Goal: Transaction & Acquisition: Purchase product/service

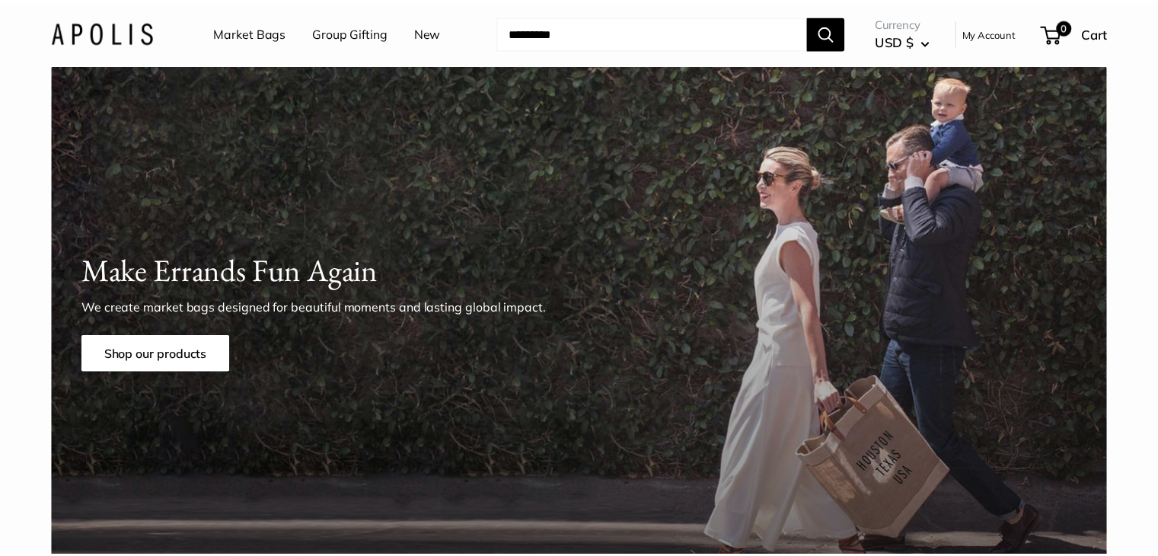
scroll to position [1873, 0]
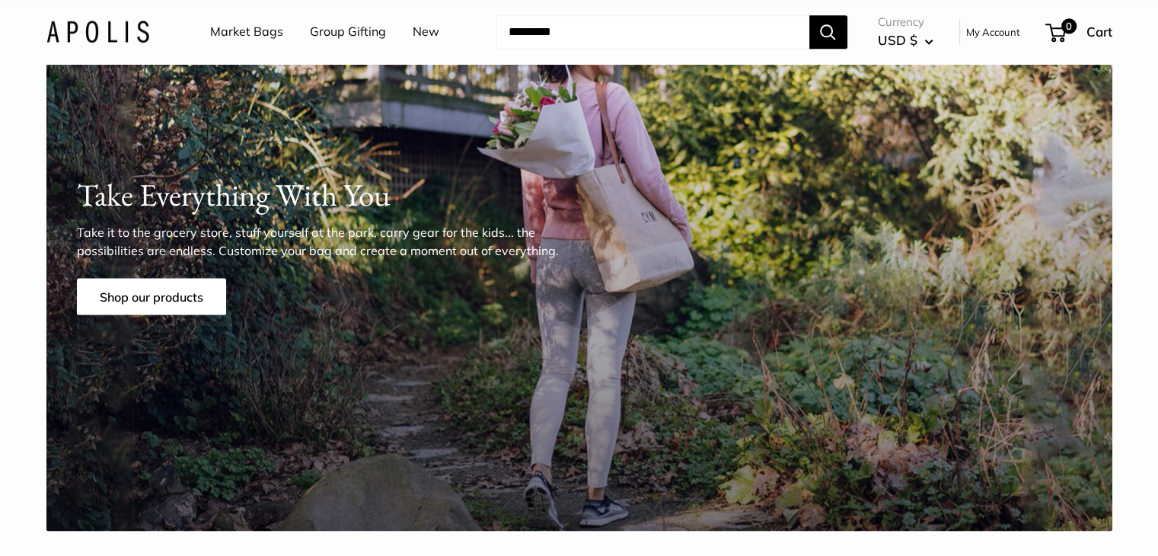
click at [338, 34] on link "Group Gifting" at bounding box center [348, 32] width 76 height 23
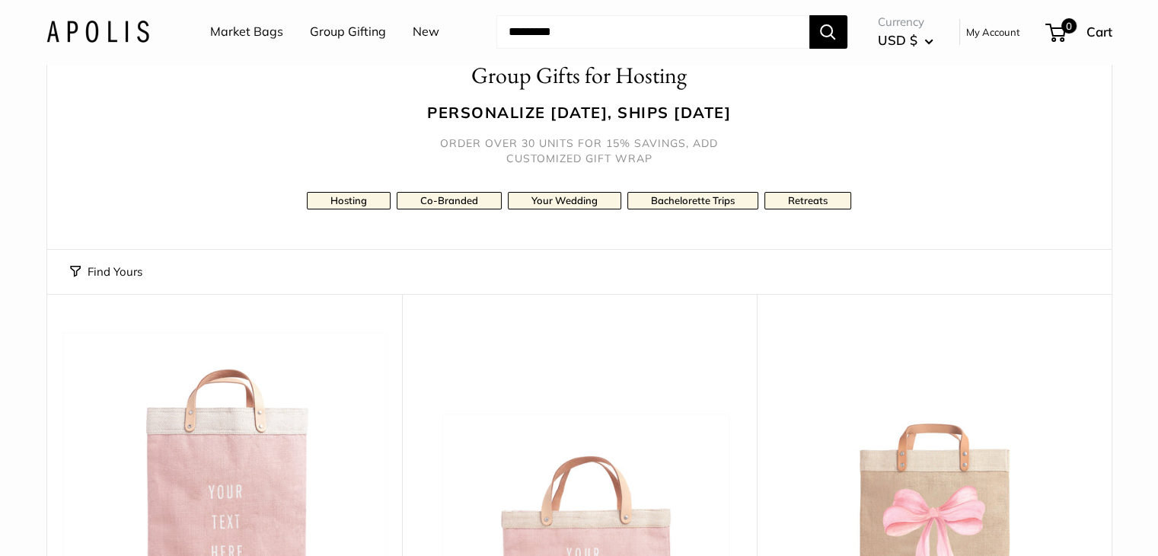
scroll to position [59, 0]
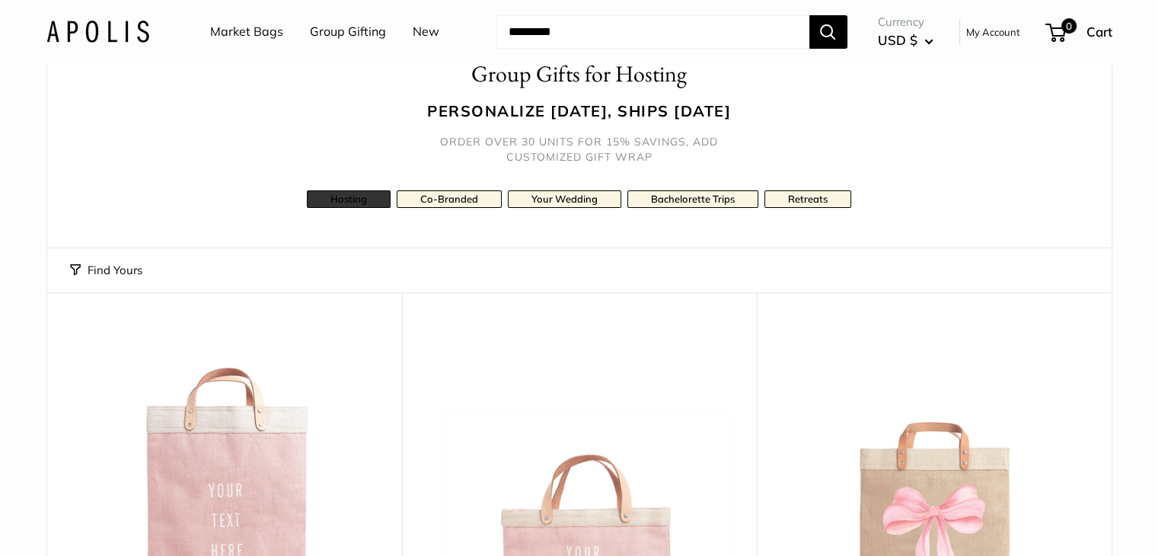
click at [327, 199] on link "Hosting" at bounding box center [349, 199] width 84 height 18
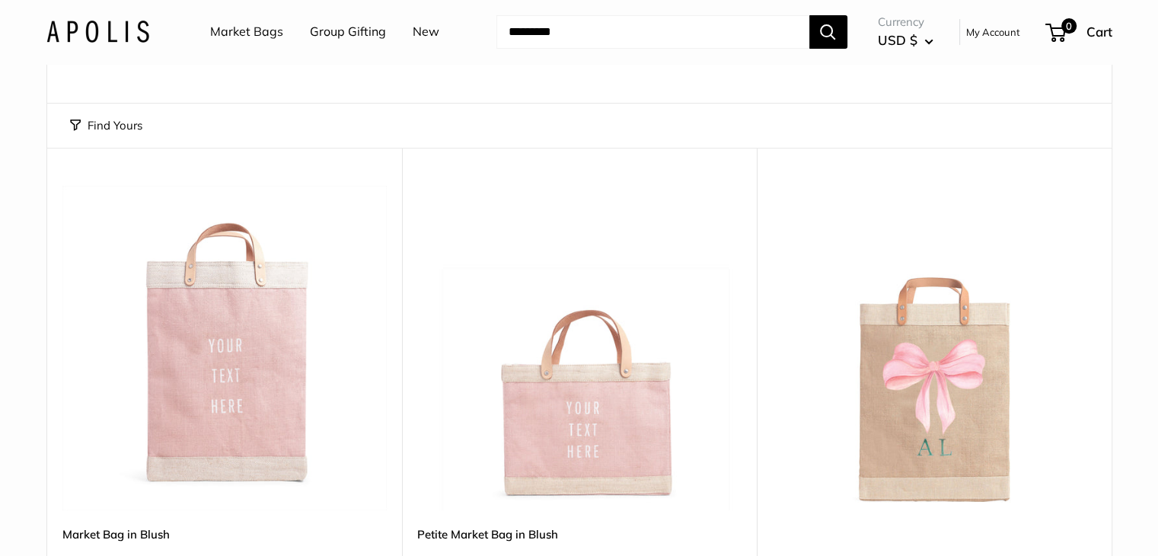
scroll to position [204, 0]
click at [0, 0] on img at bounding box center [0, 0] width 0 height 0
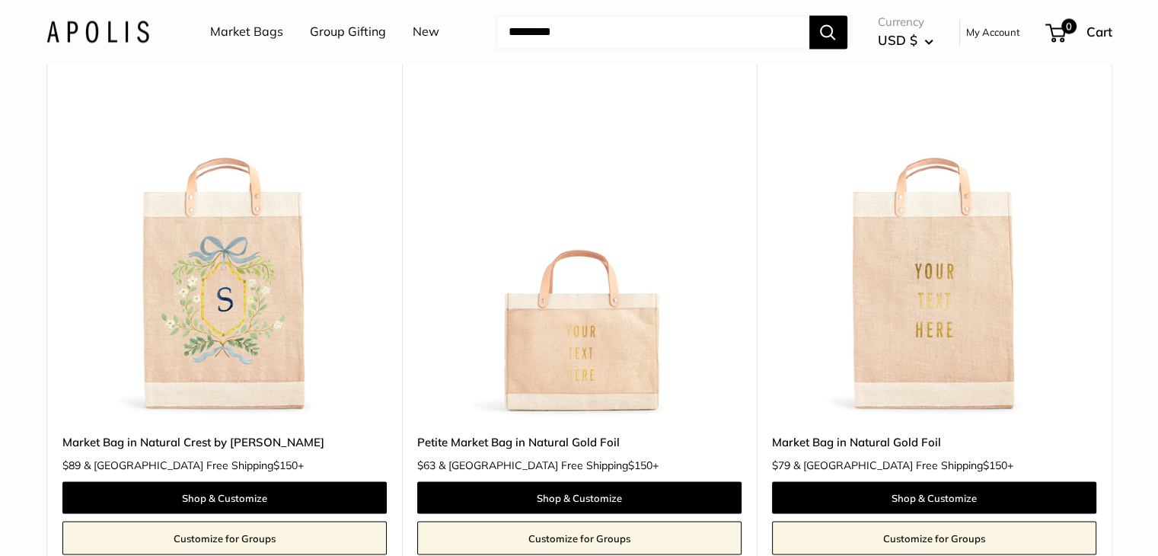
scroll to position [2464, 0]
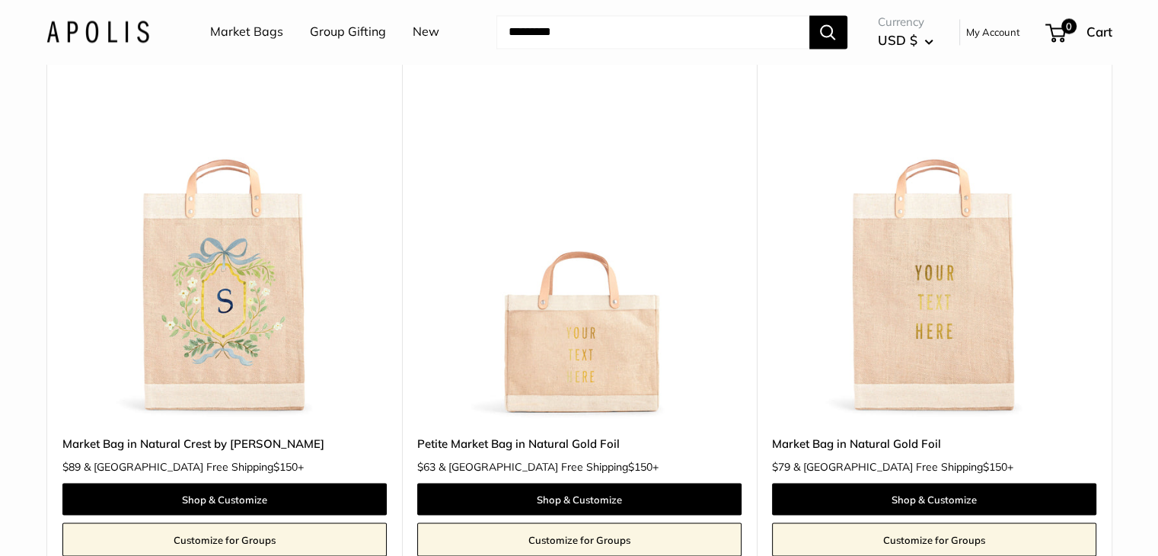
click at [0, 0] on img at bounding box center [0, 0] width 0 height 0
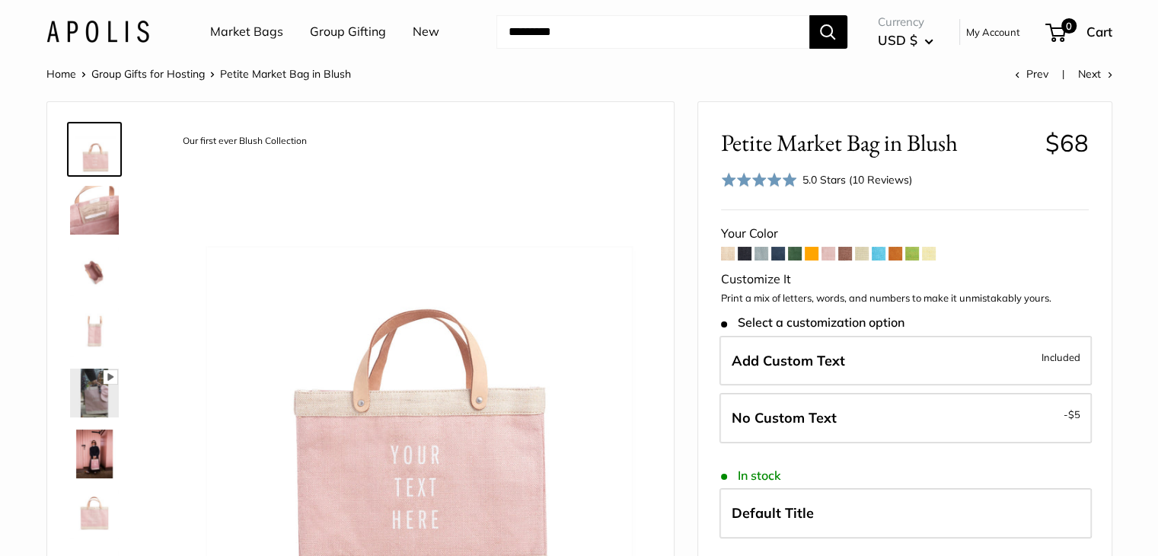
click at [97, 401] on img at bounding box center [94, 393] width 49 height 49
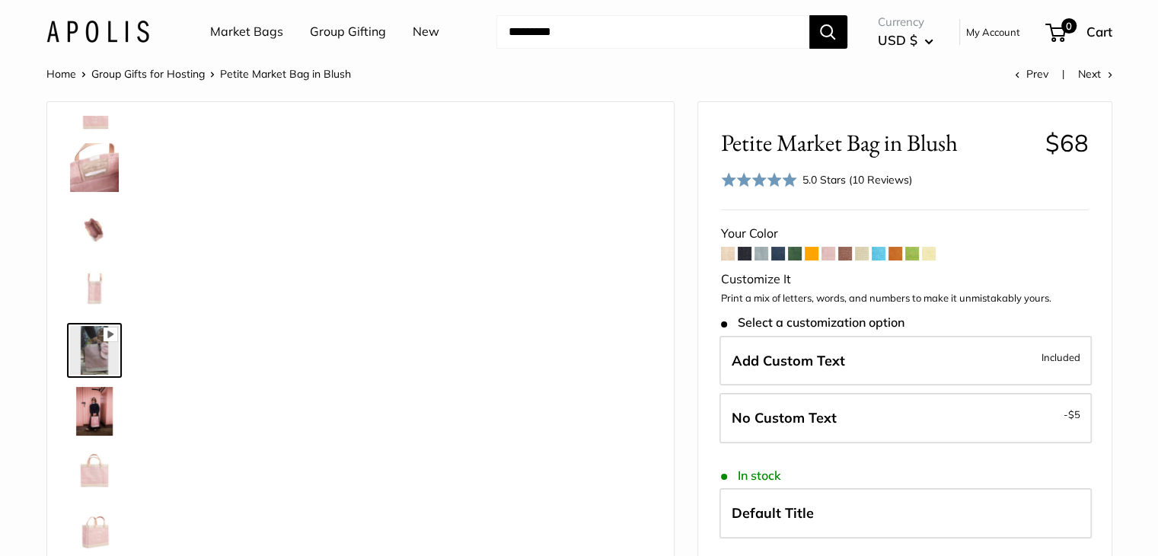
scroll to position [47, 0]
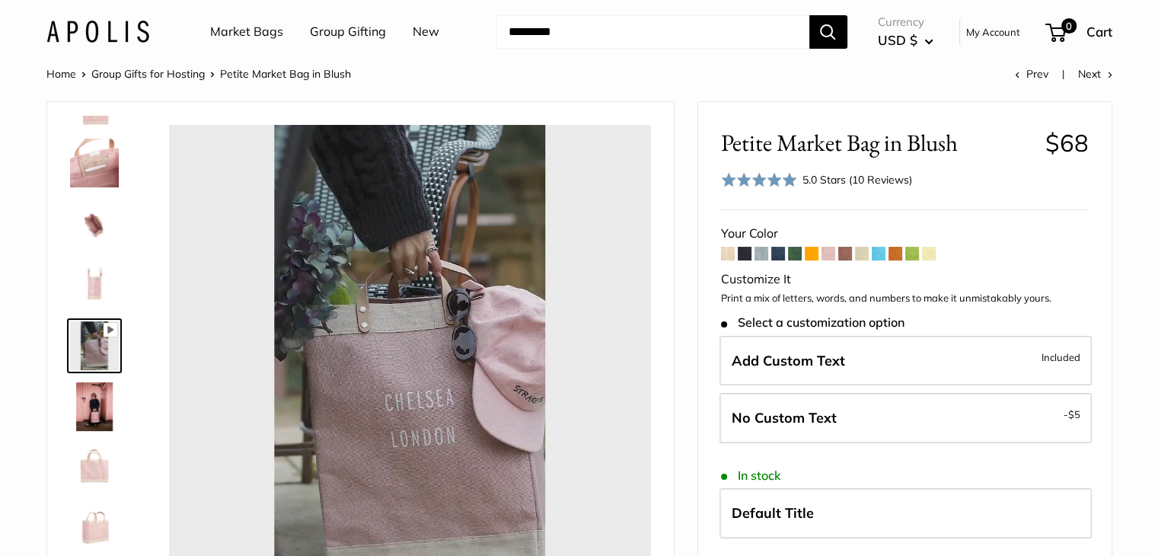
click at [415, 353] on div at bounding box center [409, 366] width 482 height 482
click at [340, 343] on div at bounding box center [409, 366] width 482 height 482
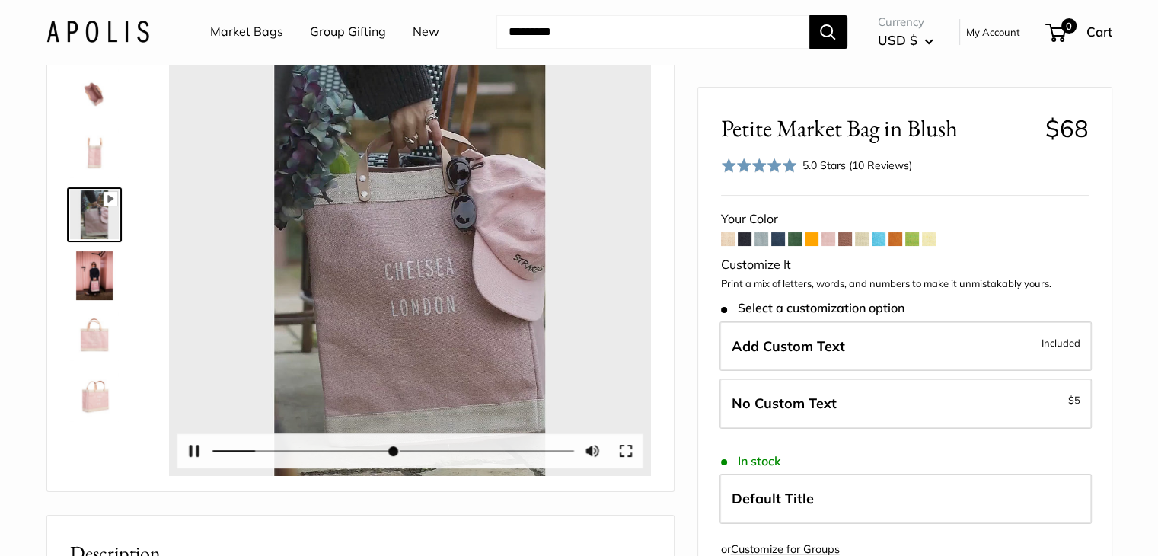
scroll to position [133, 0]
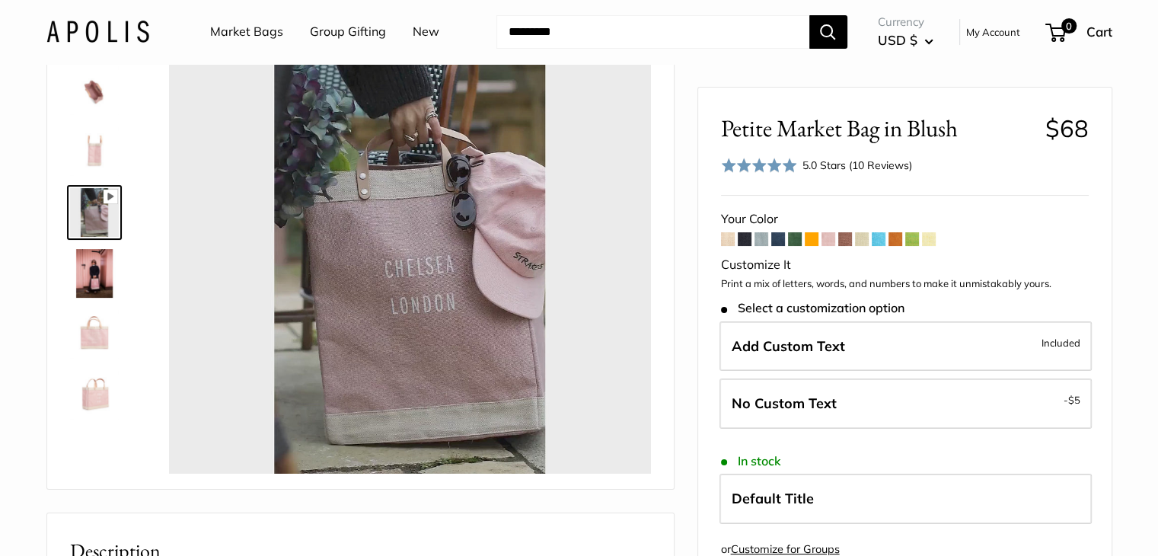
click at [777, 241] on span at bounding box center [778, 239] width 14 height 14
type input "*****"
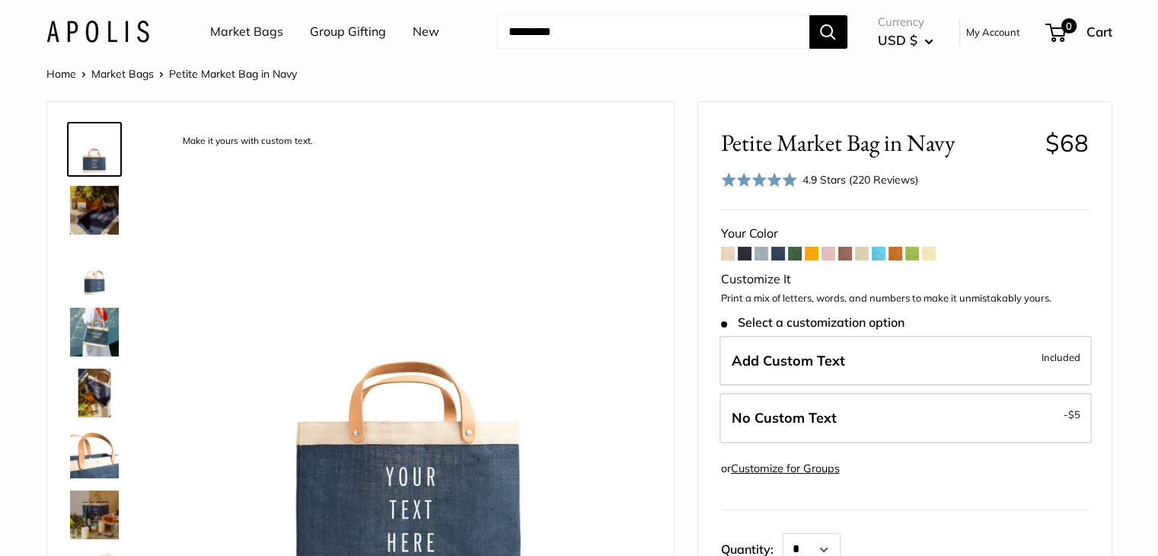
click at [91, 327] on img at bounding box center [94, 332] width 49 height 49
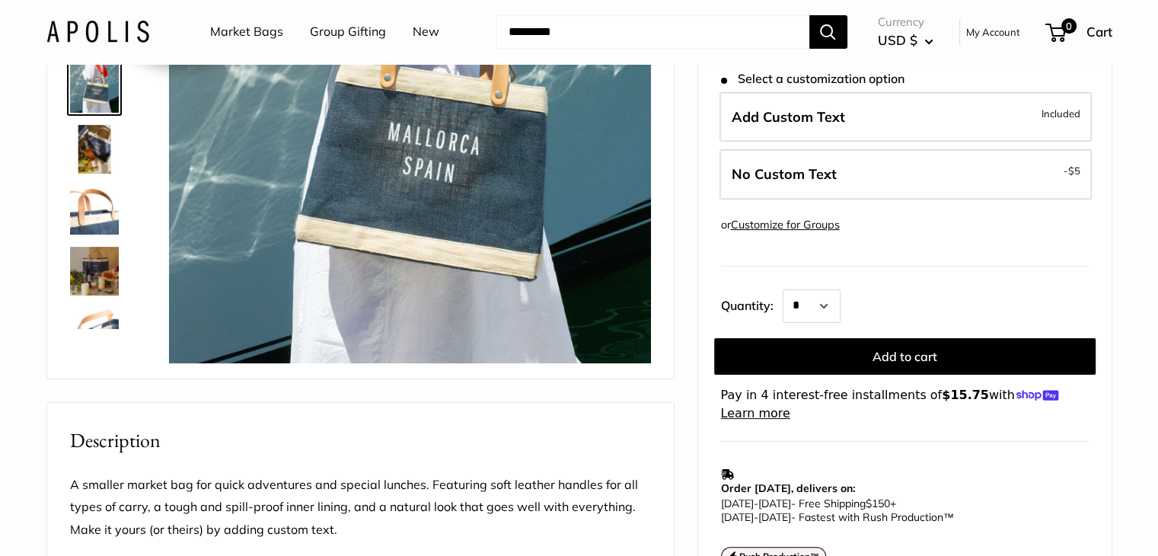
scroll to position [244, 0]
click at [100, 272] on img at bounding box center [94, 271] width 49 height 49
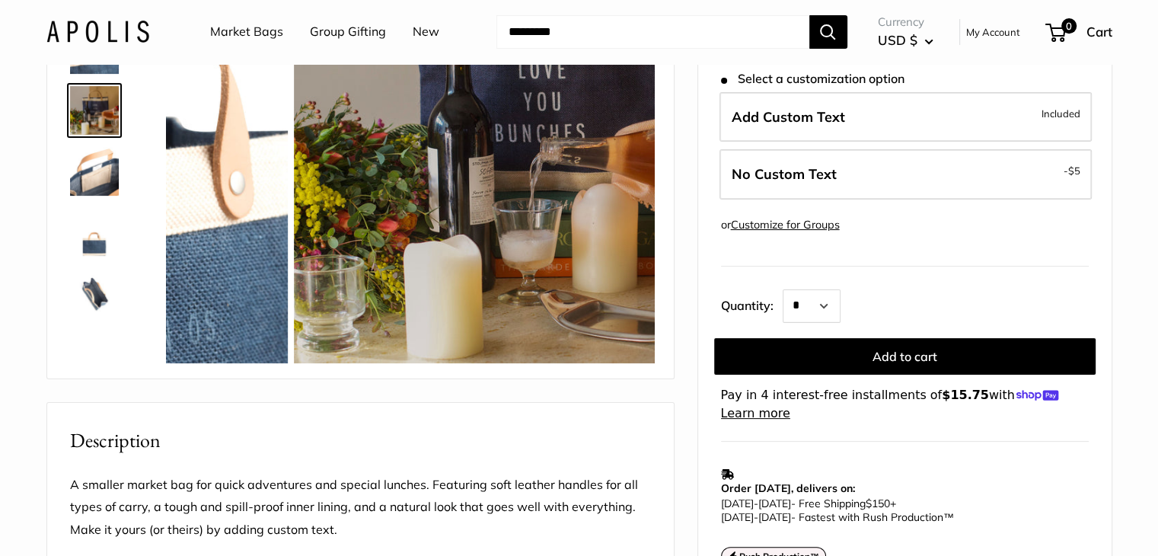
scroll to position [169, 0]
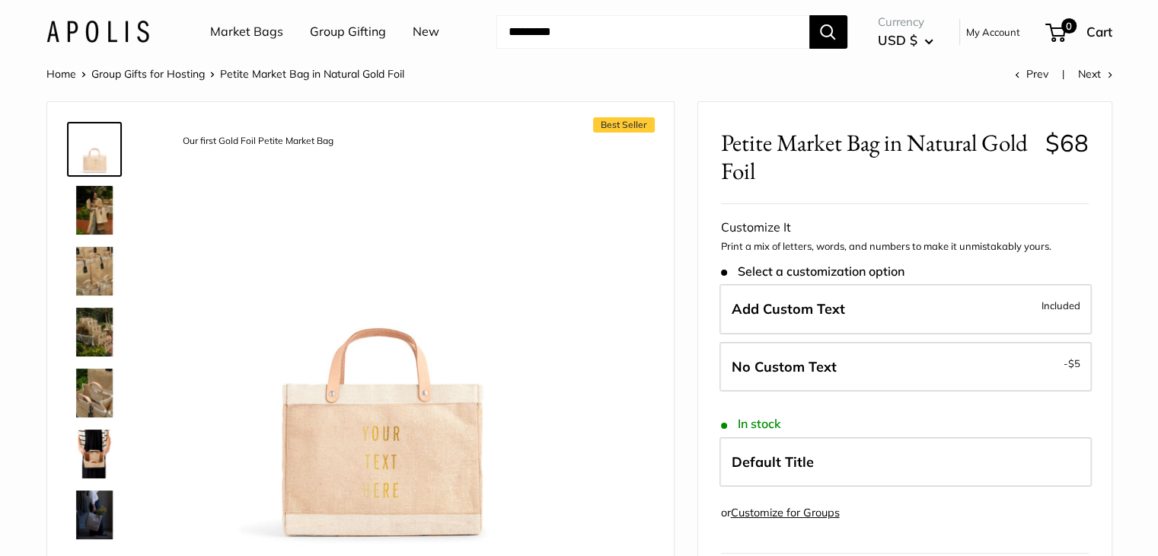
click at [88, 207] on img at bounding box center [94, 210] width 49 height 49
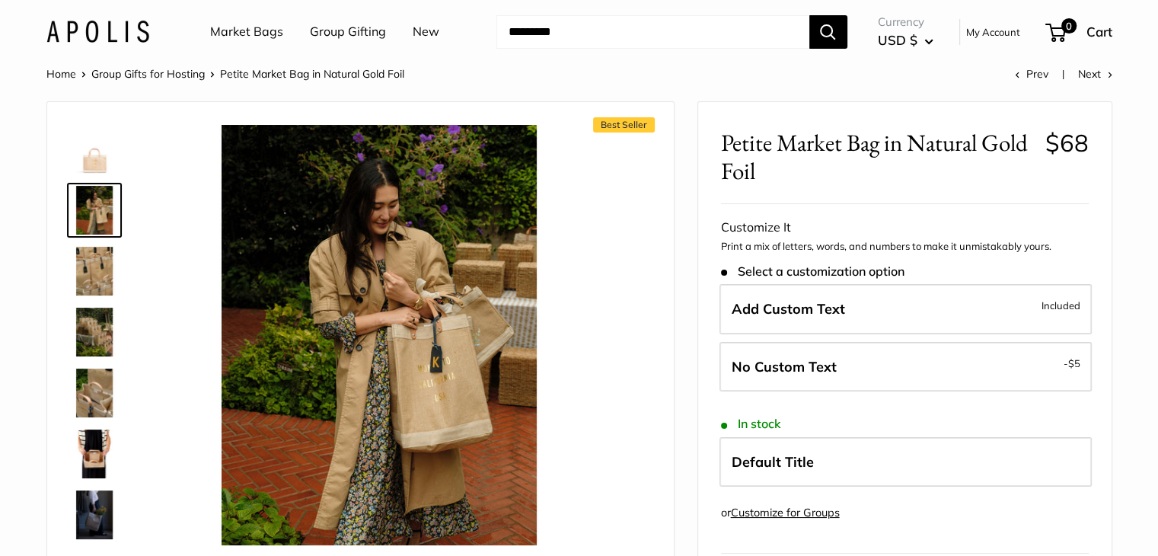
click at [95, 264] on img at bounding box center [94, 271] width 49 height 49
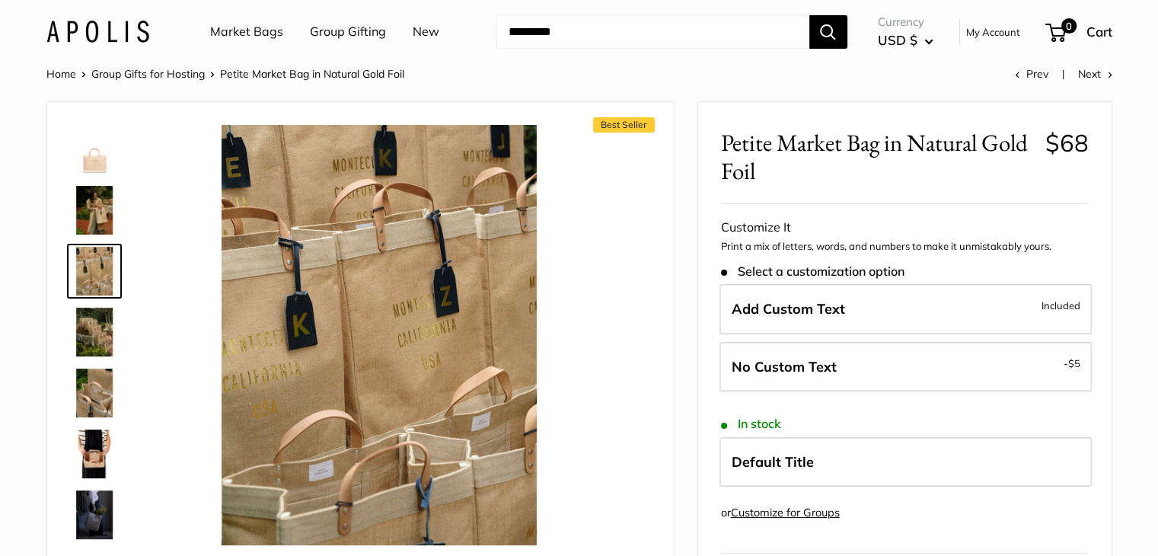
click at [87, 324] on img at bounding box center [94, 332] width 49 height 49
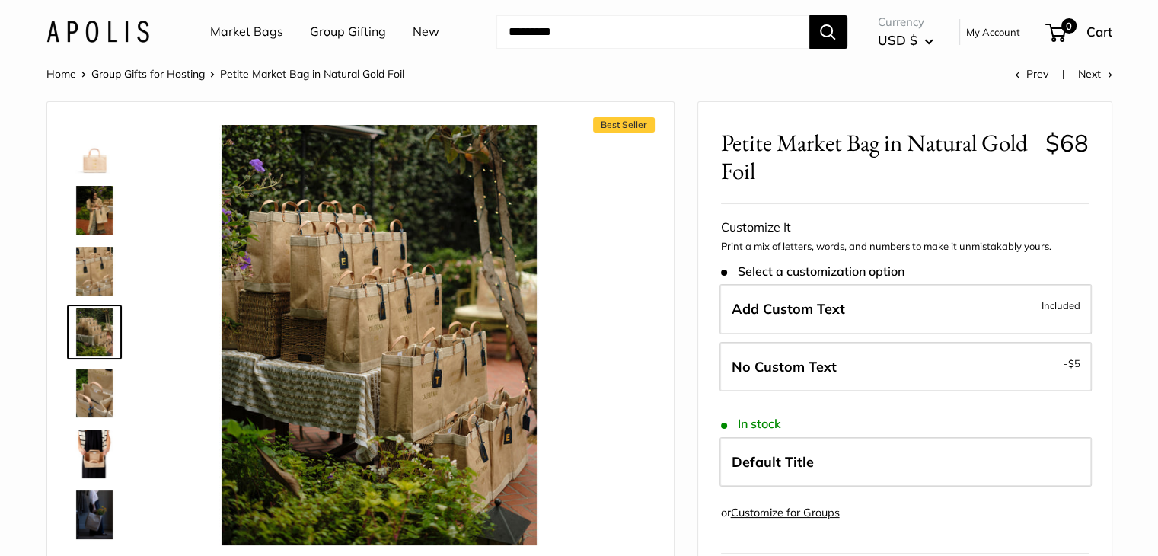
click at [88, 393] on img at bounding box center [94, 393] width 49 height 49
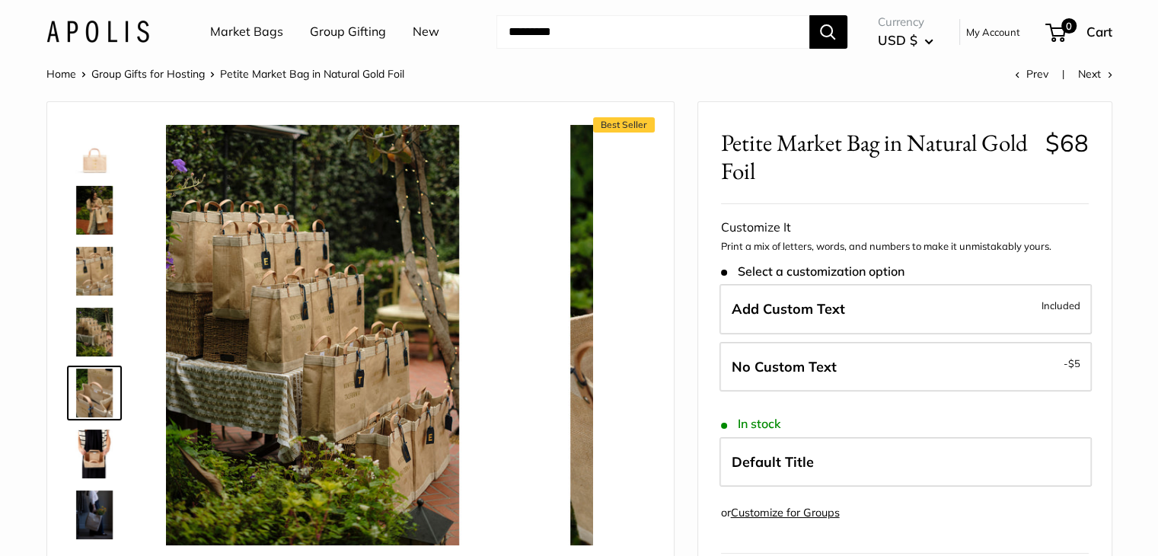
scroll to position [47, 0]
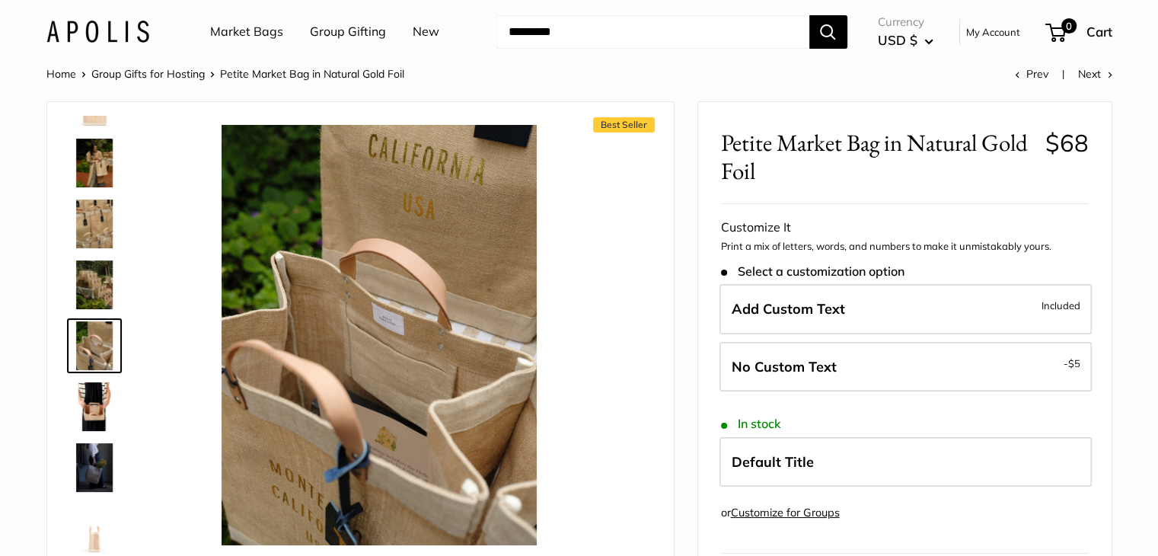
click at [88, 412] on img at bounding box center [94, 406] width 49 height 49
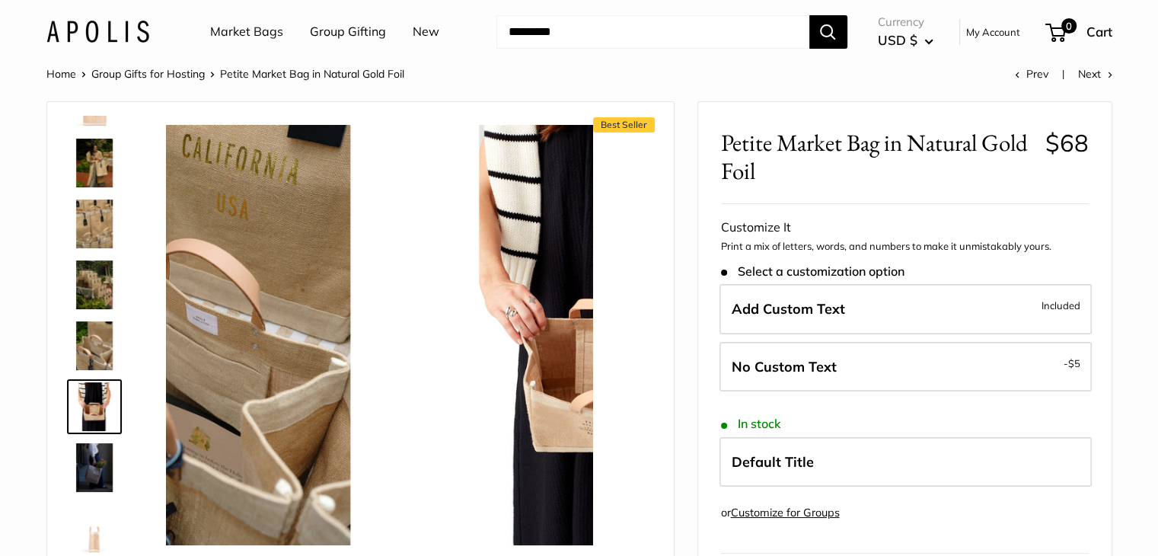
scroll to position [108, 0]
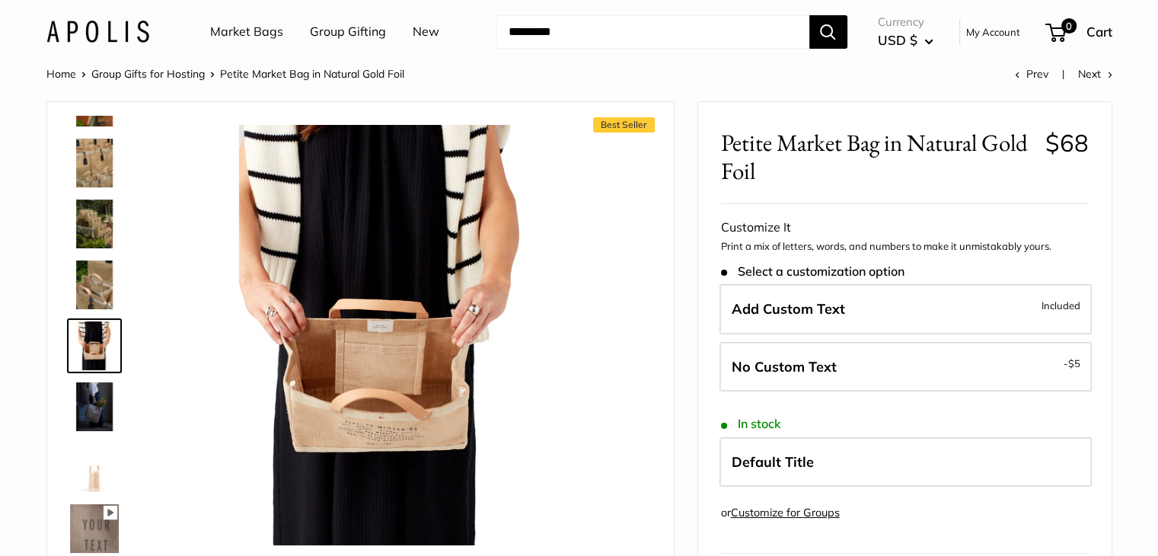
click at [94, 414] on img at bounding box center [94, 406] width 49 height 49
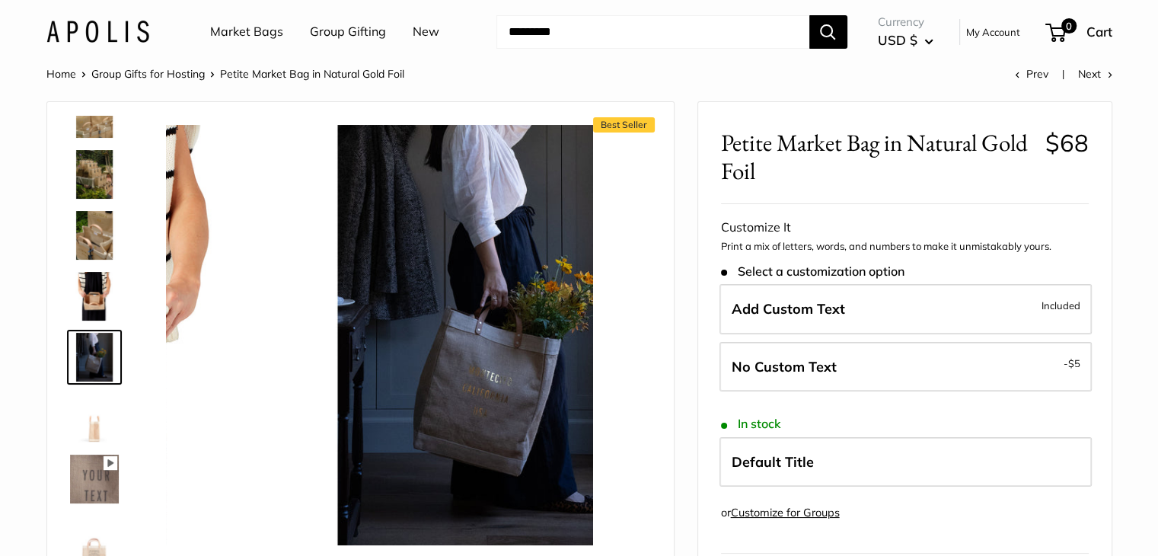
scroll to position [169, 0]
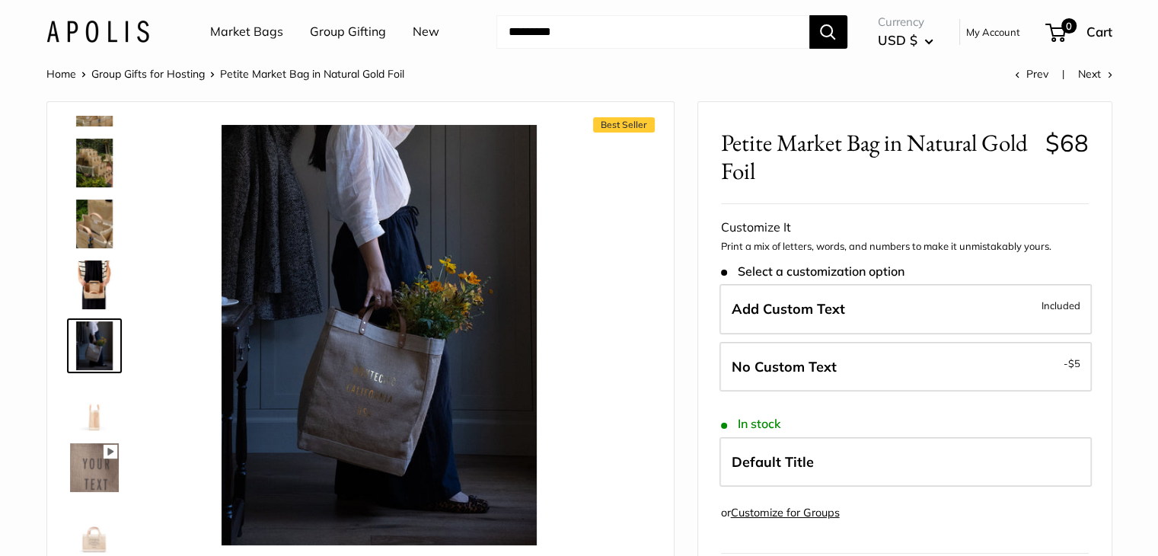
click at [92, 288] on img at bounding box center [94, 284] width 49 height 49
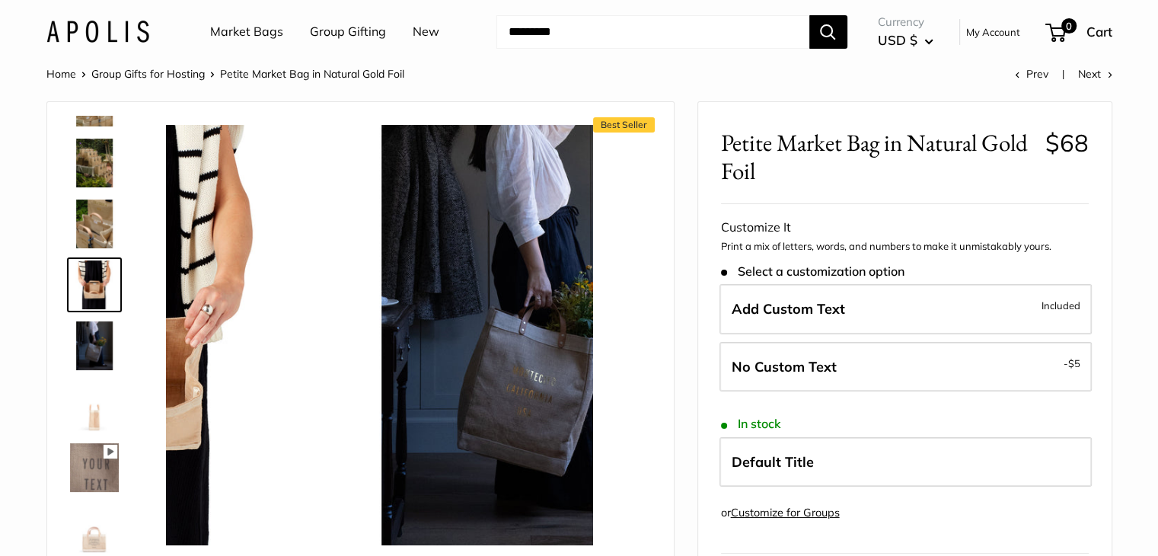
scroll to position [108, 0]
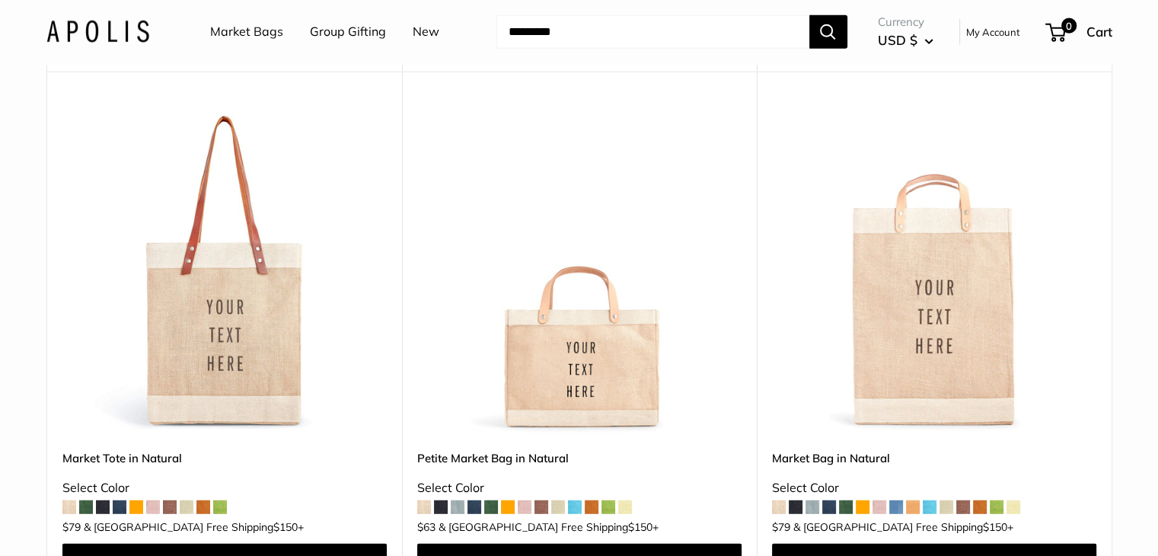
scroll to position [4084, 0]
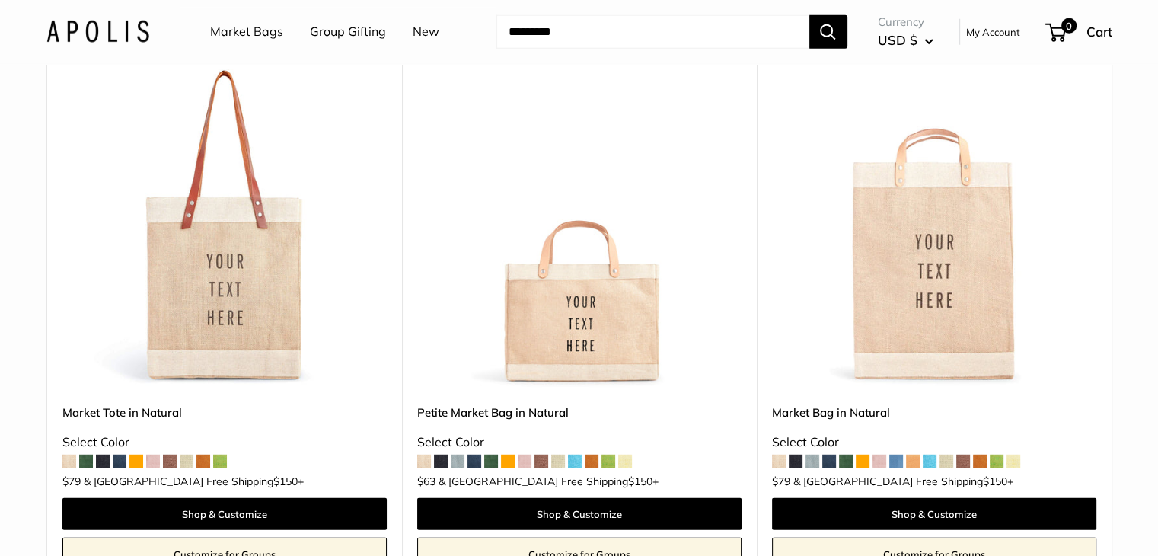
click at [0, 0] on img at bounding box center [0, 0] width 0 height 0
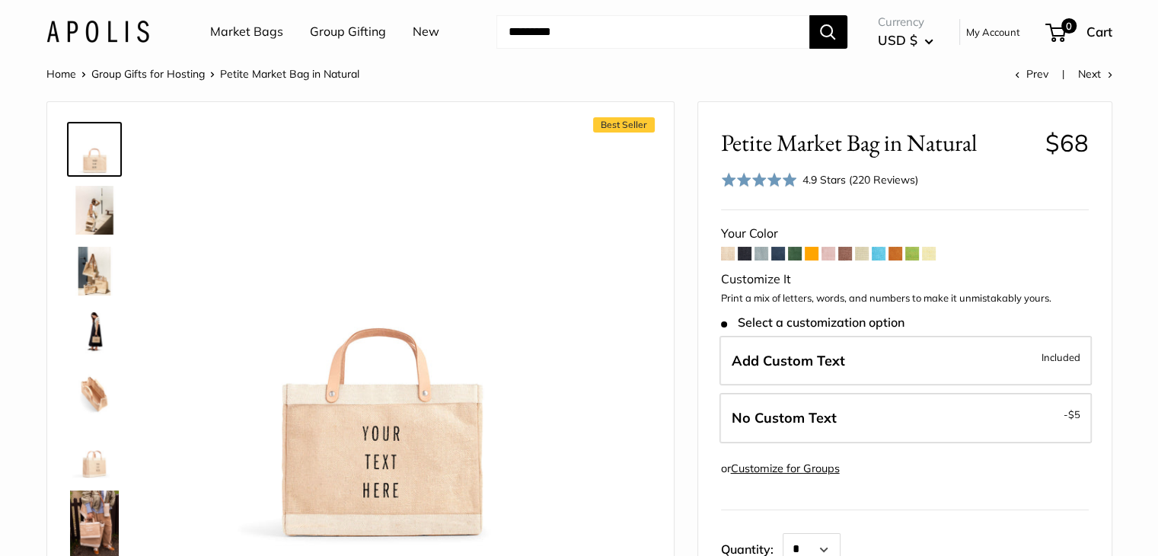
click at [88, 253] on img at bounding box center [94, 271] width 49 height 49
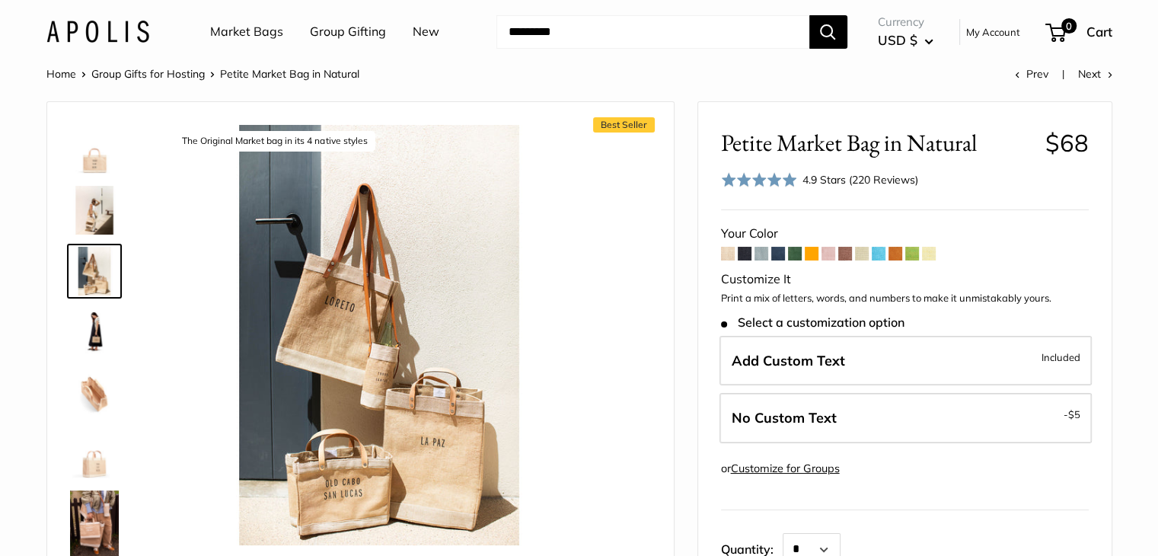
click at [93, 205] on img at bounding box center [94, 210] width 49 height 49
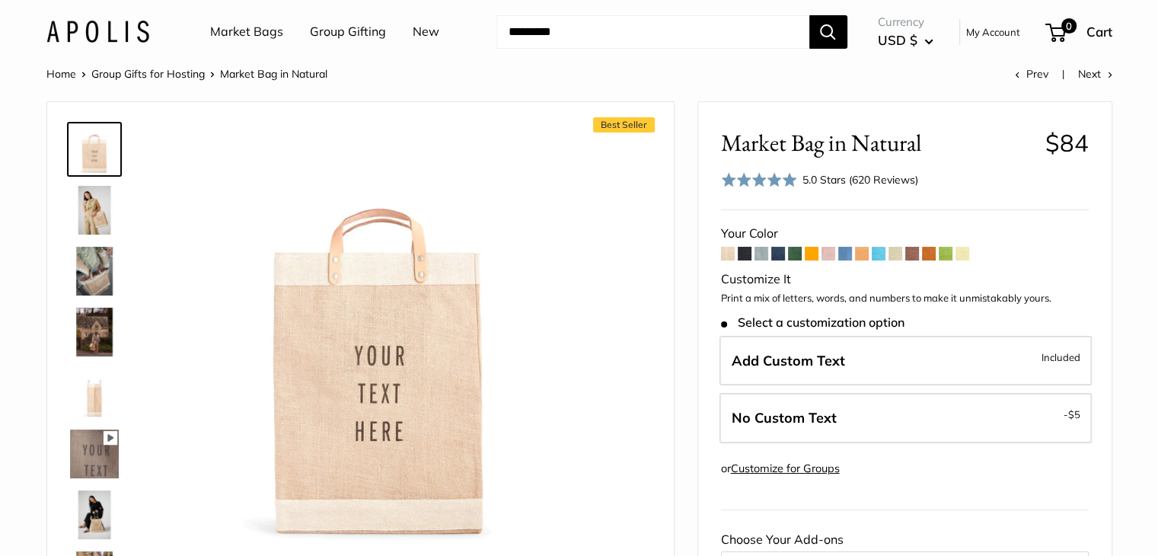
click at [90, 264] on img at bounding box center [94, 271] width 49 height 49
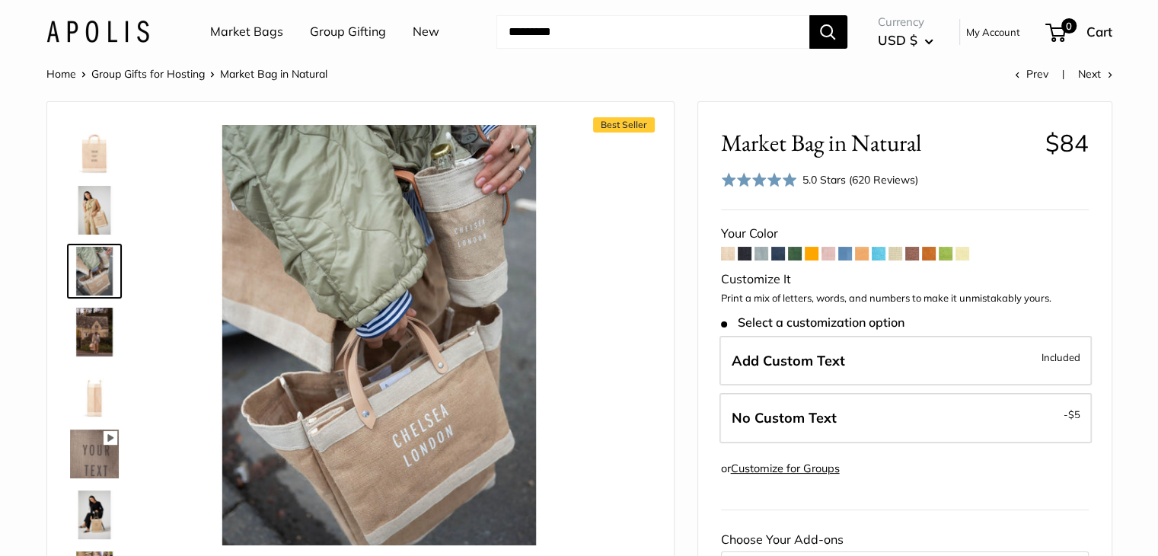
click at [85, 334] on img at bounding box center [94, 332] width 49 height 49
